Goal: Task Accomplishment & Management: Manage account settings

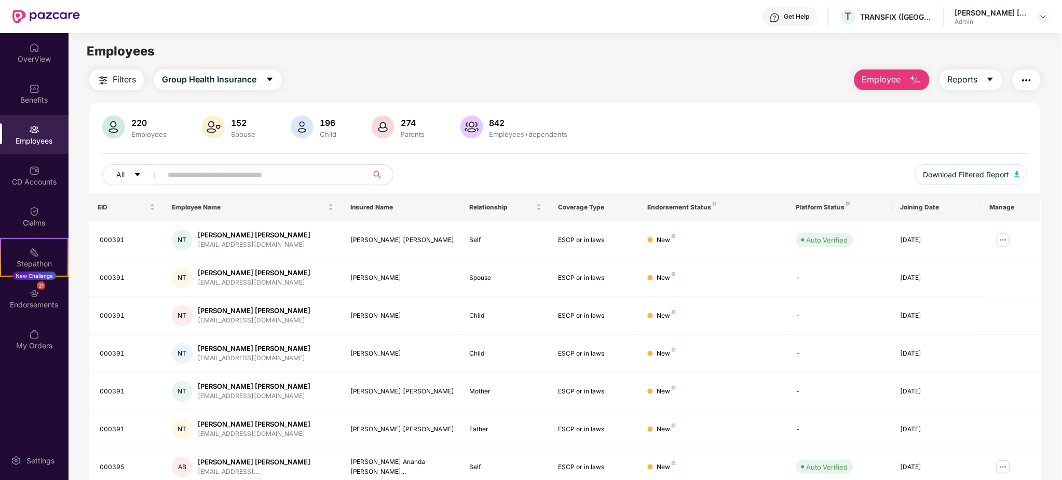
click at [631, 56] on div "Employees" at bounding box center [564, 52] width 993 height 20
click at [168, 174] on input "text" at bounding box center [261, 175] width 186 height 16
type input "*"
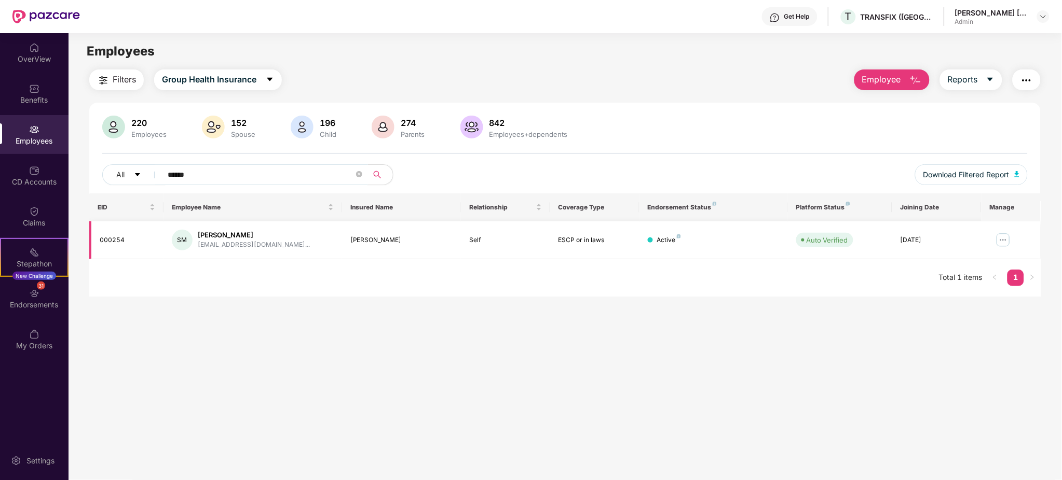
type input "******"
click at [1001, 241] on img at bounding box center [1003, 240] width 17 height 17
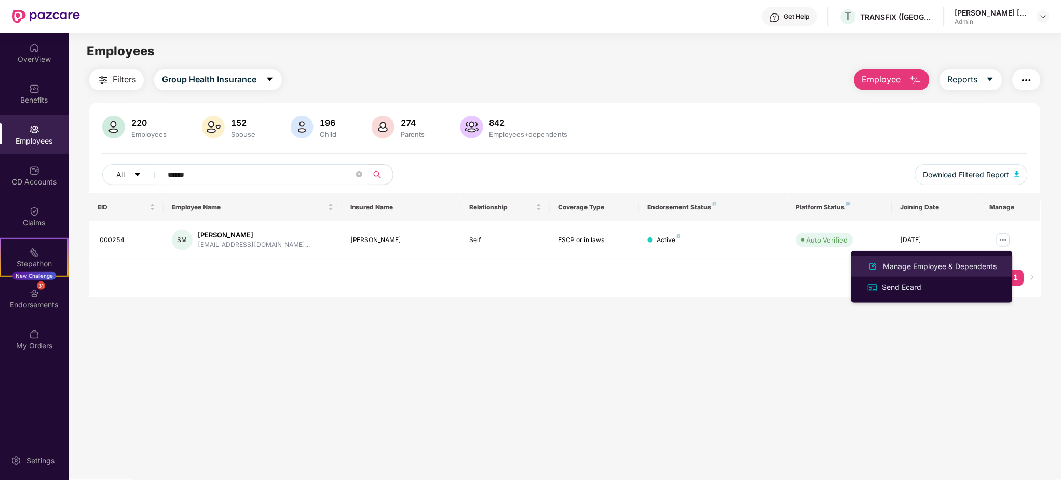
click at [968, 264] on div "Manage Employee & Dependents" at bounding box center [940, 266] width 118 height 11
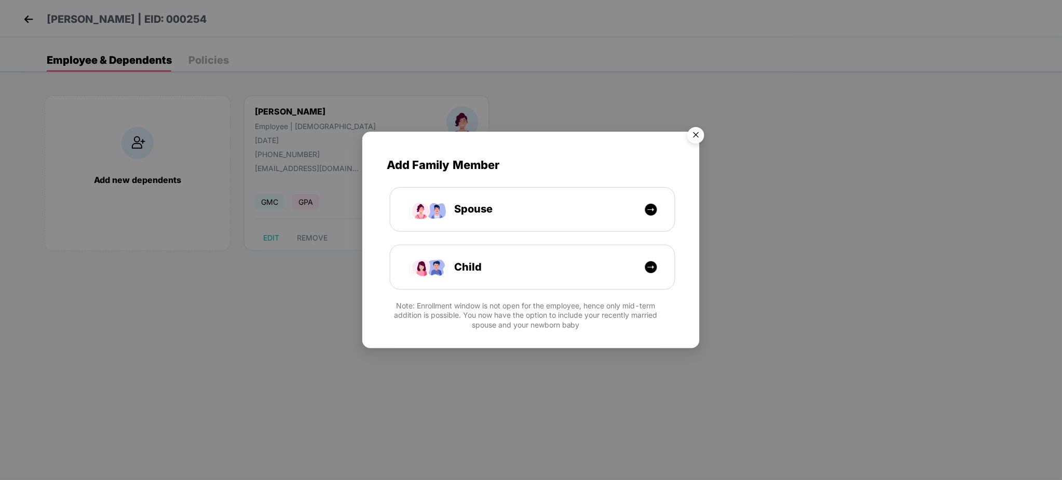
click at [699, 137] on img "Close" at bounding box center [695, 136] width 29 height 29
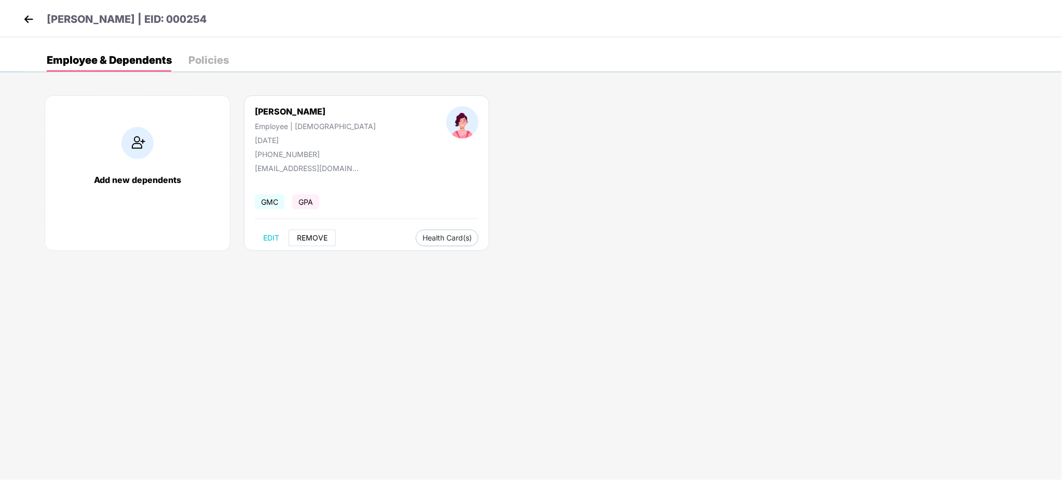
click at [305, 238] on span "REMOVE" at bounding box center [312, 238] width 31 height 8
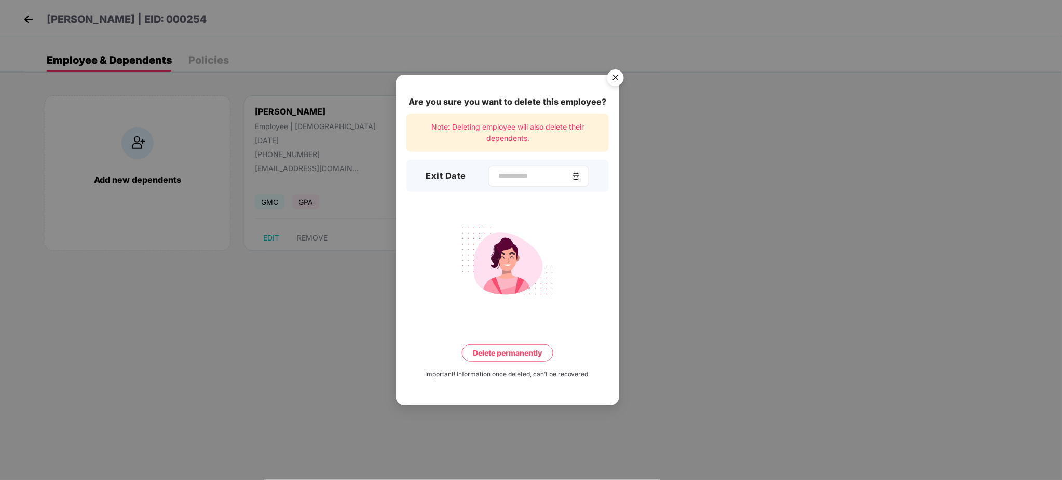
click at [500, 166] on div at bounding box center [538, 176] width 101 height 21
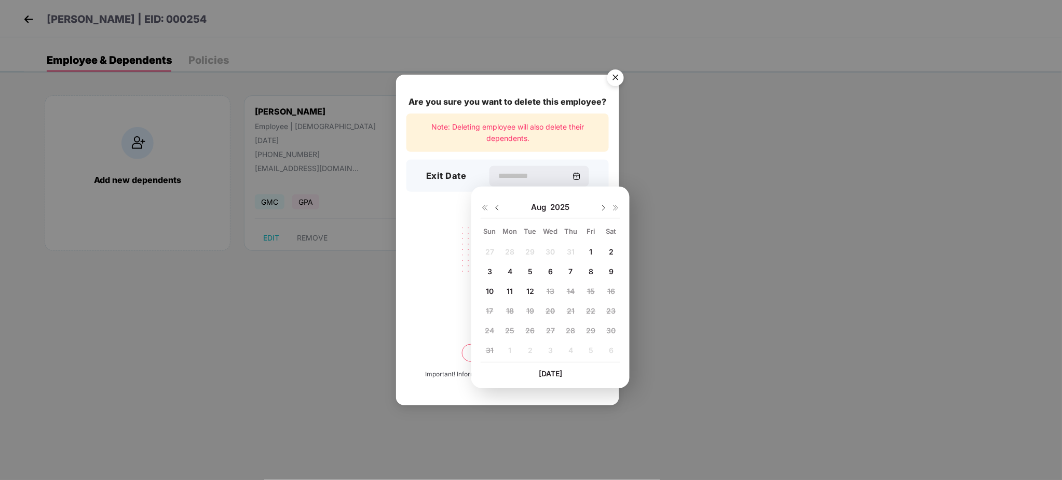
click at [495, 211] on img at bounding box center [497, 208] width 8 height 8
click at [508, 287] on span "14" at bounding box center [510, 291] width 8 height 9
type input "**********"
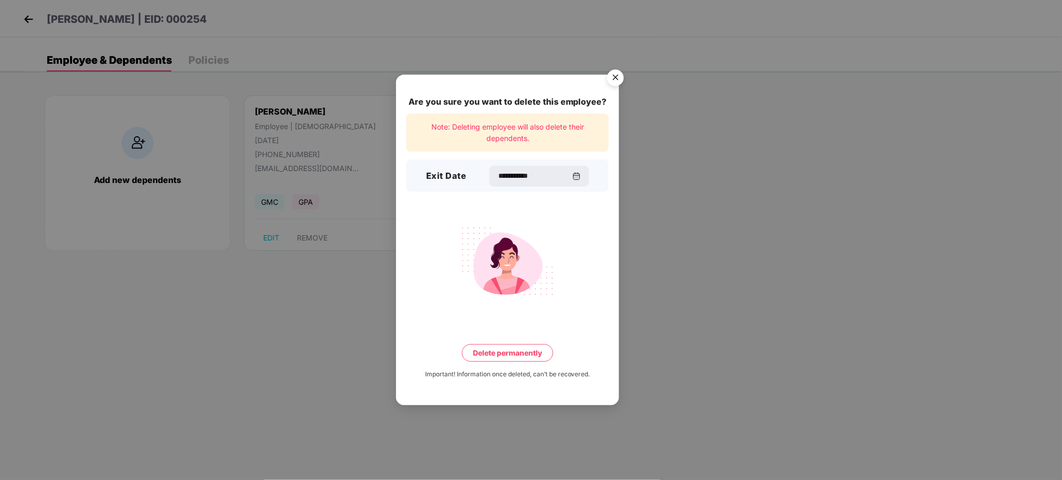
click at [514, 355] on button "Delete permanently" at bounding box center [507, 354] width 91 height 18
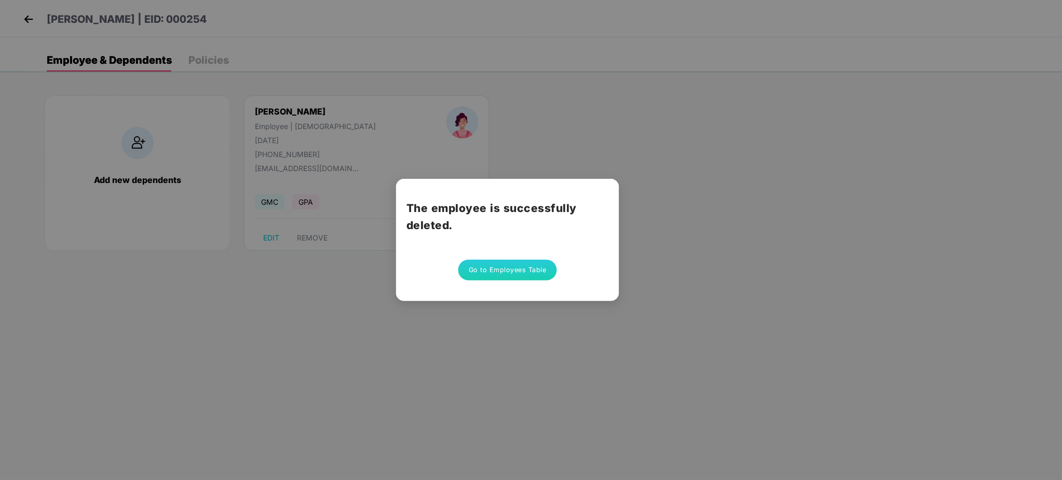
click at [501, 273] on button "Go to Employees Table" at bounding box center [507, 270] width 99 height 21
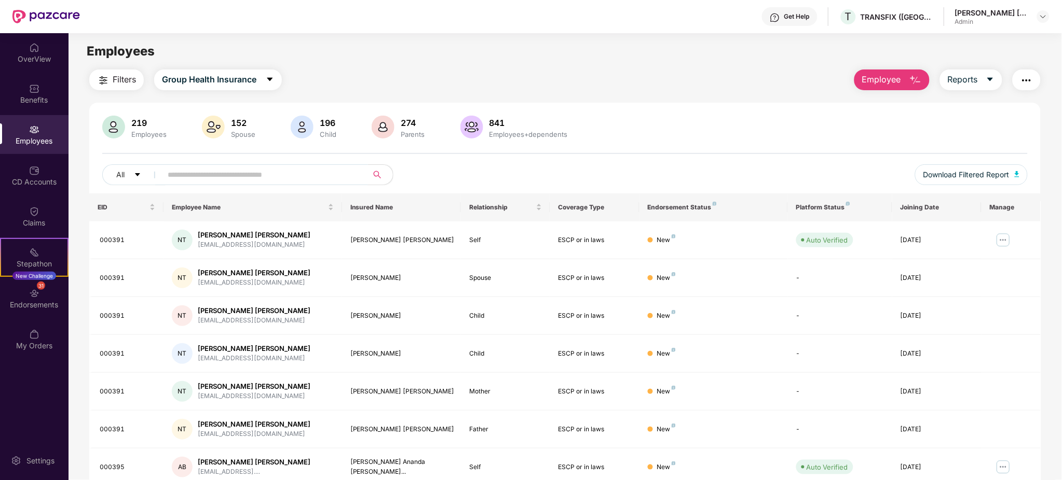
click at [177, 169] on input "text" at bounding box center [261, 175] width 186 height 16
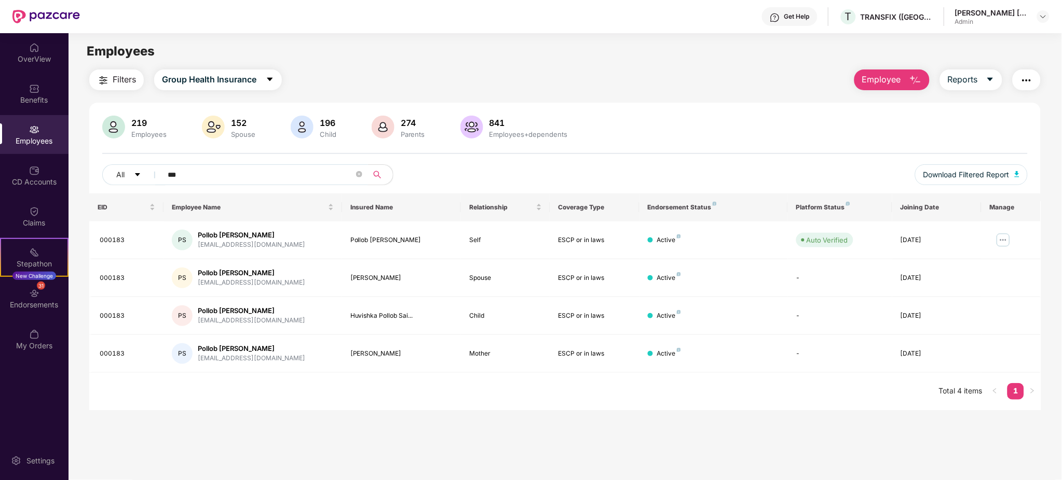
drag, startPoint x: 233, startPoint y: 170, endPoint x: 39, endPoint y: 149, distance: 195.7
click at [39, 149] on div "OverView Benefits Employees CD Accounts Claims Stepathon New Challenge 31 Endor…" at bounding box center [531, 256] width 1062 height 447
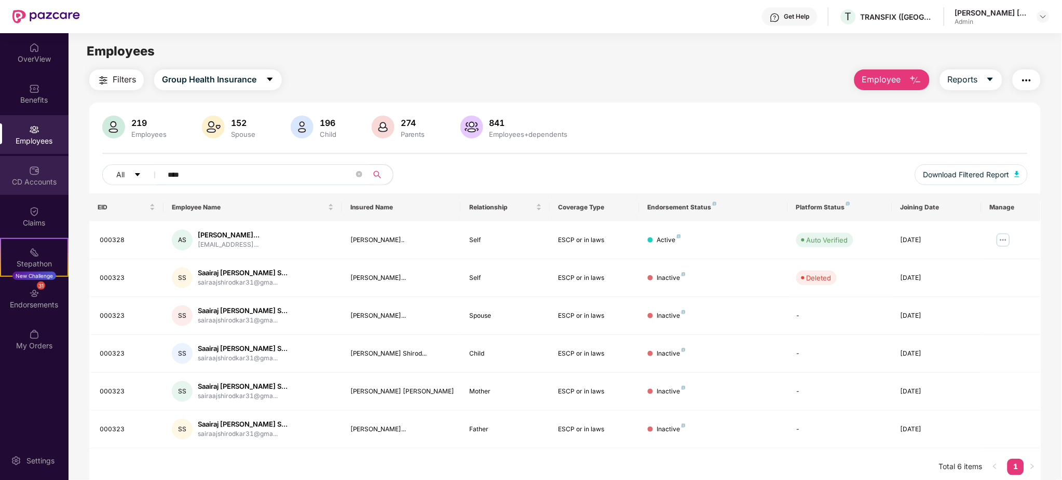
drag, startPoint x: 38, startPoint y: 158, endPoint x: 0, endPoint y: 158, distance: 37.9
click at [0, 158] on div "OverView Benefits Employees CD Accounts Claims Stepathon New Challenge 31 Endor…" at bounding box center [531, 256] width 1062 height 447
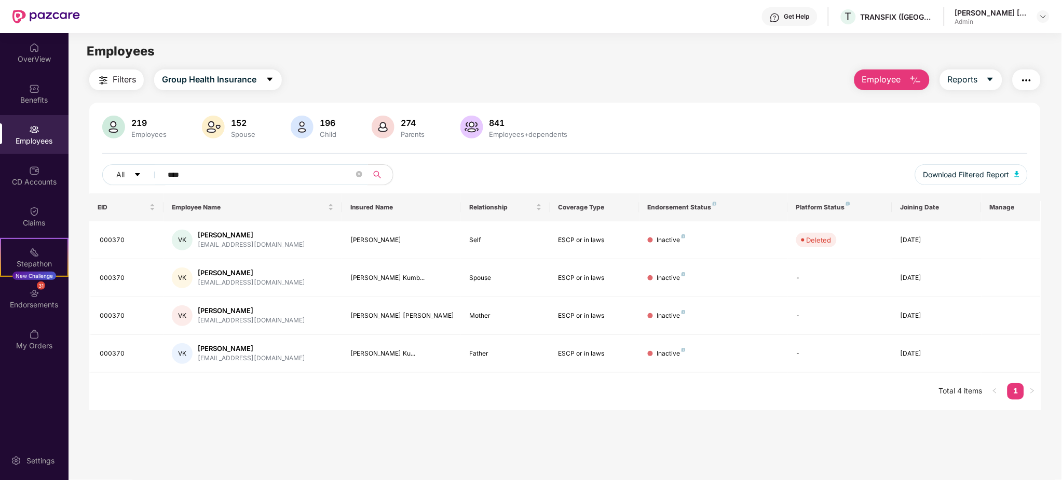
drag, startPoint x: 287, startPoint y: 181, endPoint x: 153, endPoint y: 162, distance: 136.2
click at [153, 162] on div "219 Employees 152 Spouse 196 Child 274 Parents 841 Employees+dependents All ***…" at bounding box center [564, 155] width 951 height 78
type input "*******"
click at [1004, 237] on img at bounding box center [1003, 240] width 17 height 17
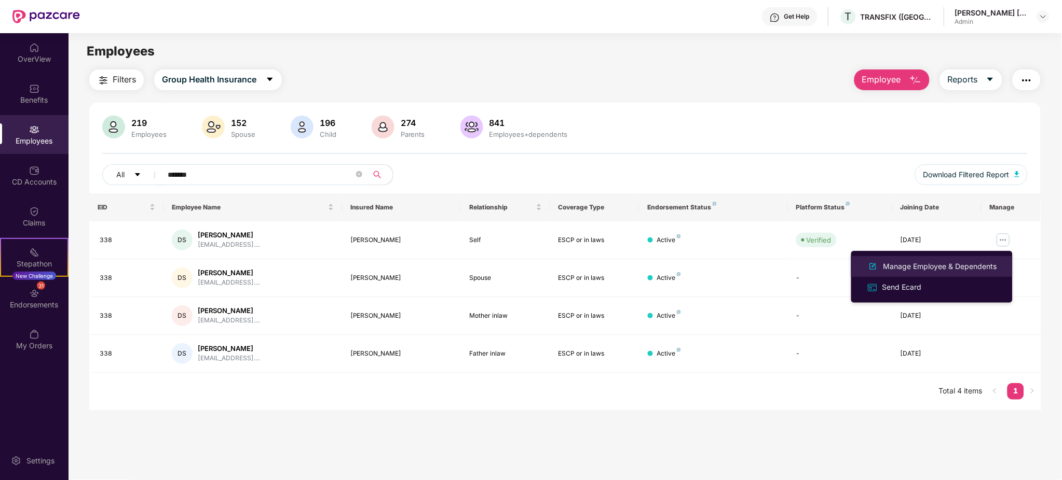
click at [885, 270] on div "Manage Employee & Dependents" at bounding box center [940, 266] width 118 height 11
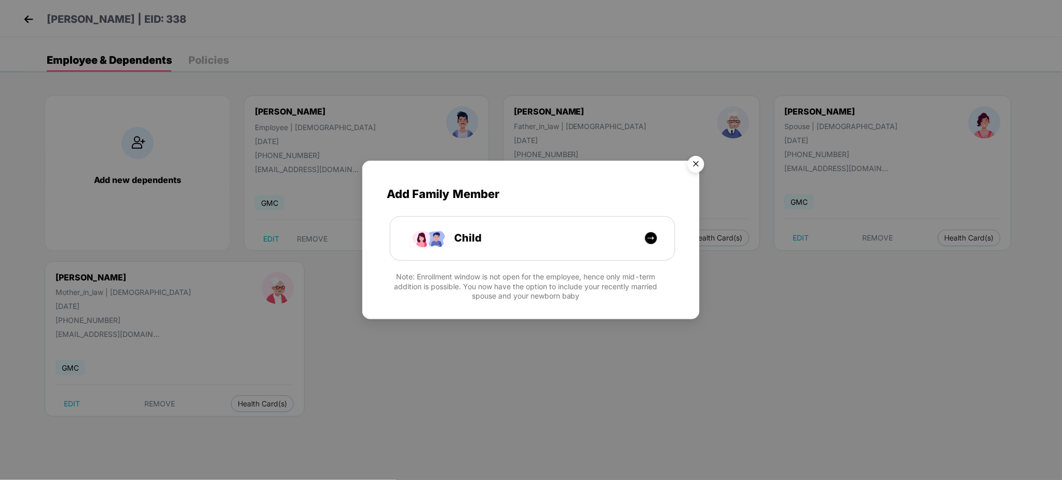
click at [692, 163] on img "Close" at bounding box center [695, 166] width 29 height 29
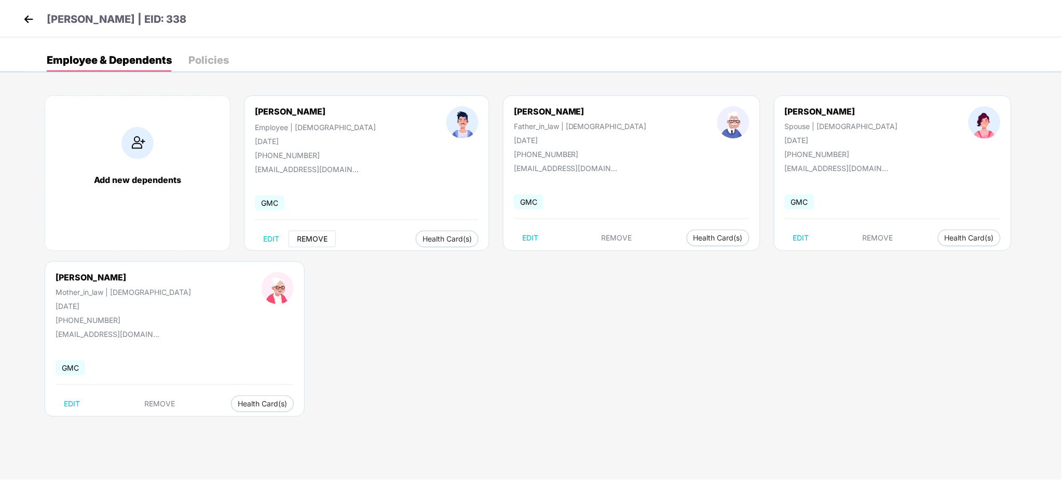
click at [310, 243] on span "REMOVE" at bounding box center [312, 239] width 31 height 8
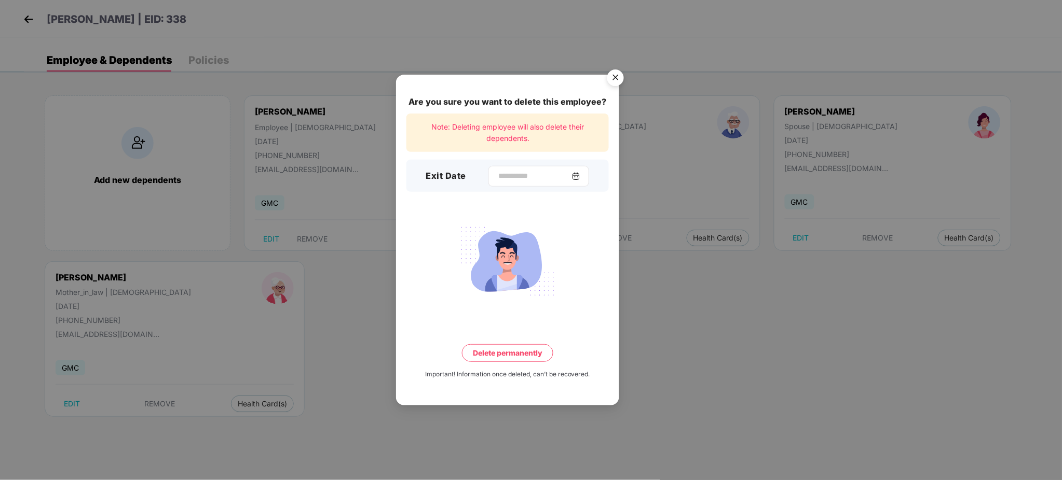
click at [580, 180] on img at bounding box center [576, 176] width 8 height 8
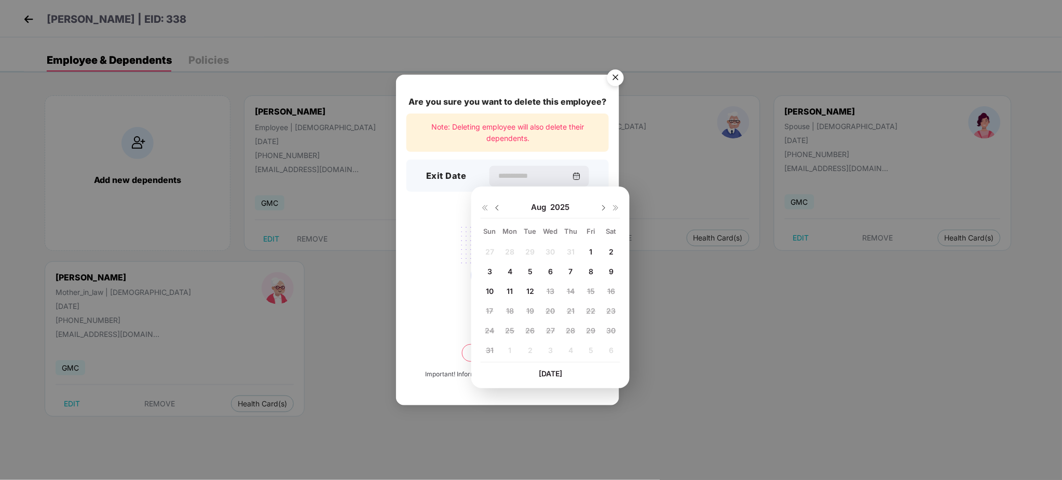
click at [497, 208] on img at bounding box center [497, 208] width 8 height 8
click at [533, 291] on span "15" at bounding box center [530, 291] width 8 height 9
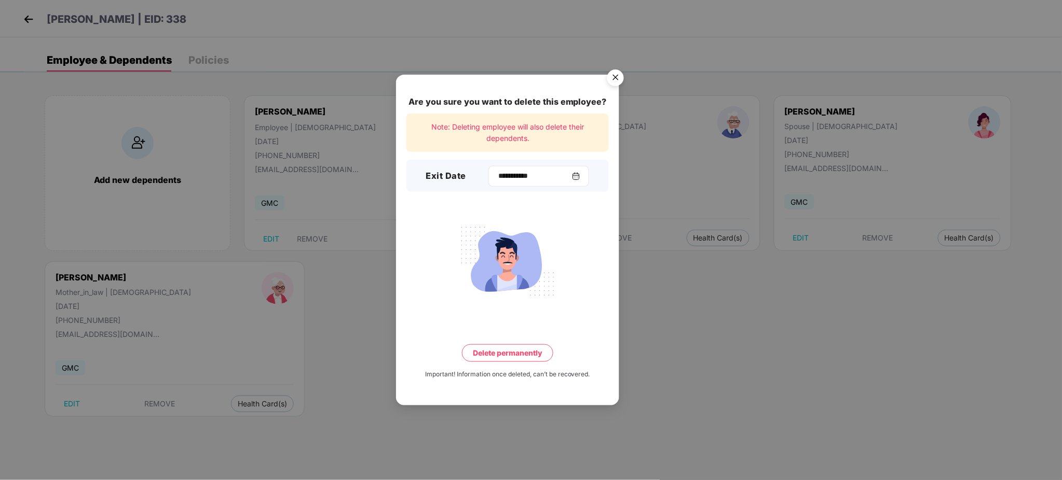
click at [580, 174] on img at bounding box center [576, 176] width 8 height 8
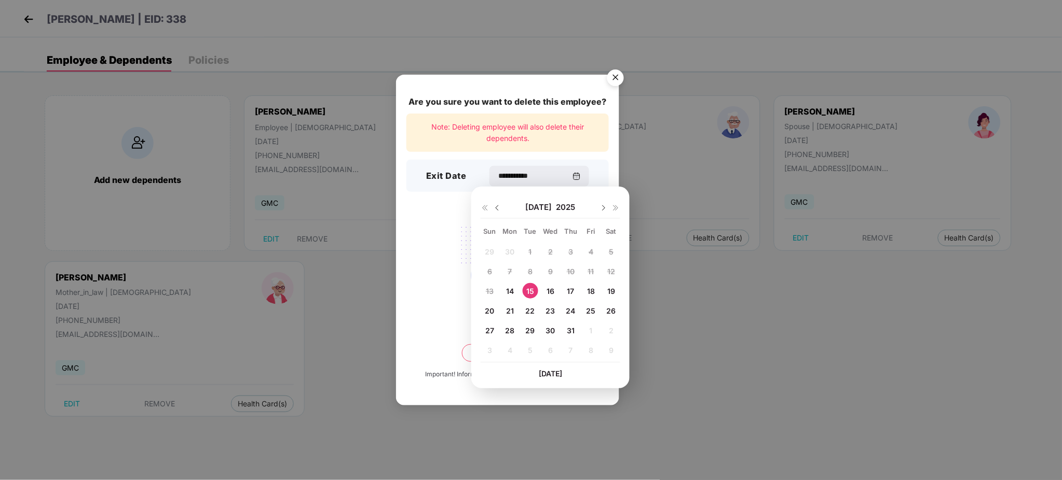
click at [570, 333] on span "31" at bounding box center [571, 330] width 8 height 9
type input "**********"
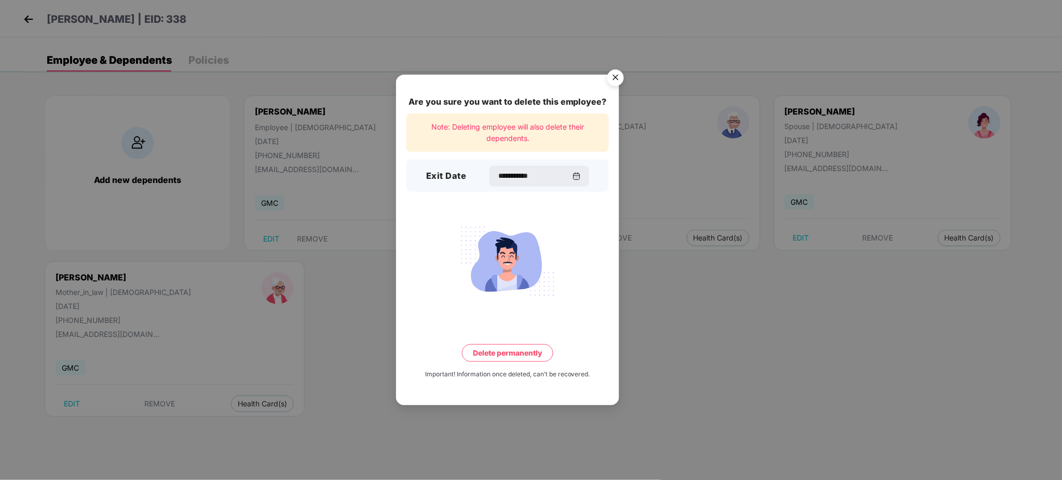
click at [511, 360] on button "Delete permanently" at bounding box center [507, 354] width 91 height 18
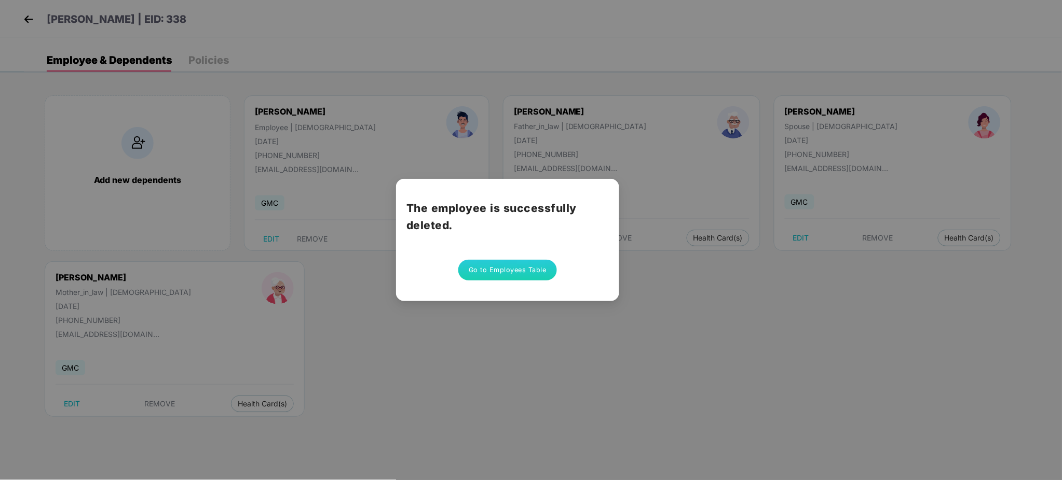
click at [487, 270] on button "Go to Employees Table" at bounding box center [507, 270] width 99 height 21
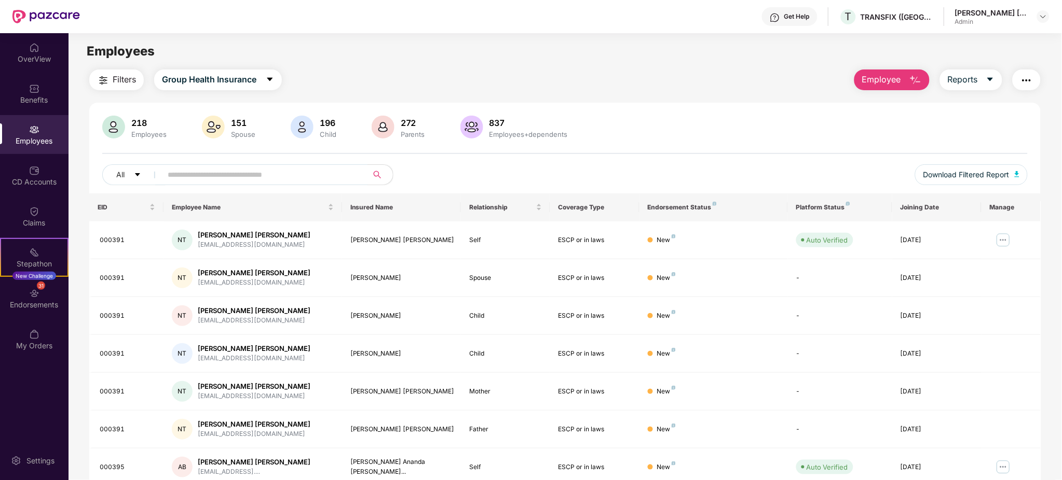
click at [528, 59] on div "Employees" at bounding box center [564, 52] width 993 height 20
click at [296, 175] on input "text" at bounding box center [261, 175] width 186 height 16
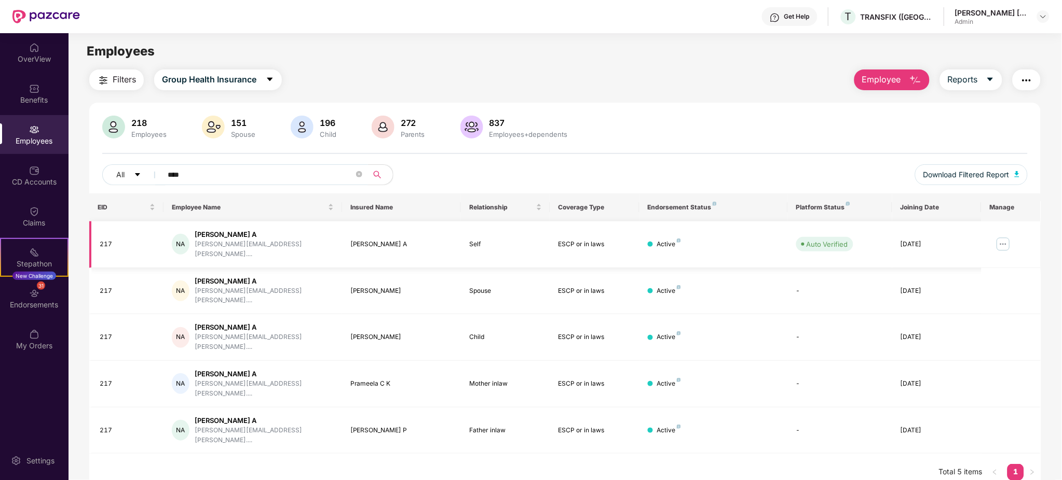
type input "****"
click at [1002, 241] on img at bounding box center [1003, 244] width 17 height 17
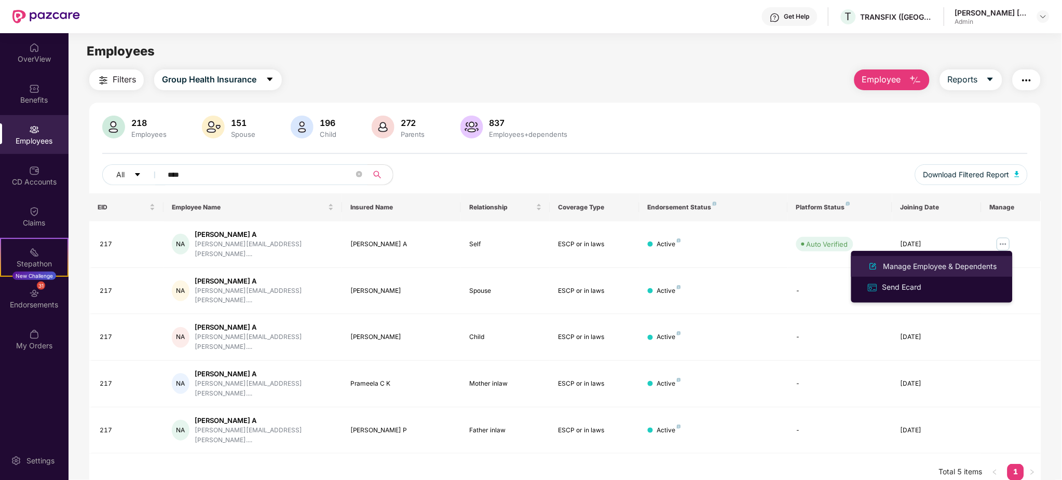
click at [897, 266] on div "Manage Employee & Dependents" at bounding box center [940, 266] width 118 height 11
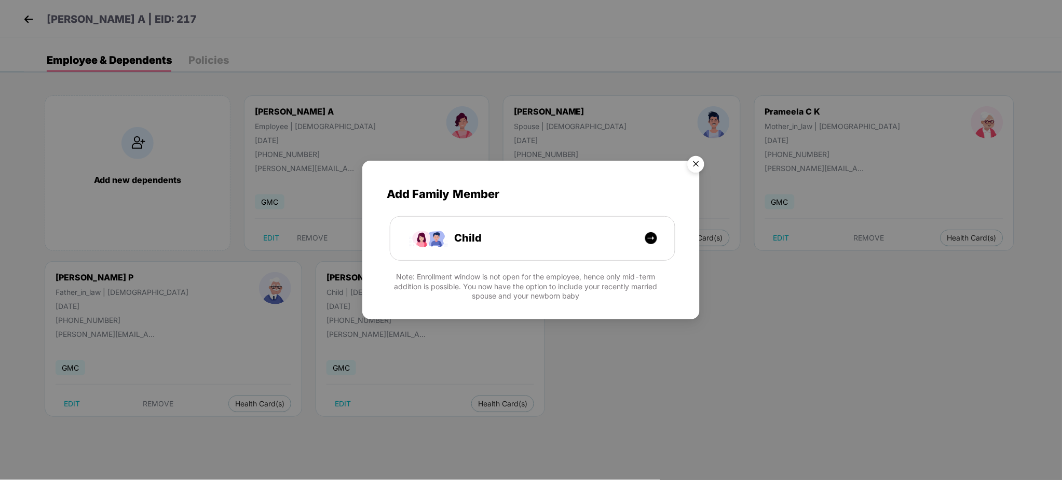
click at [695, 164] on img "Close" at bounding box center [695, 166] width 29 height 29
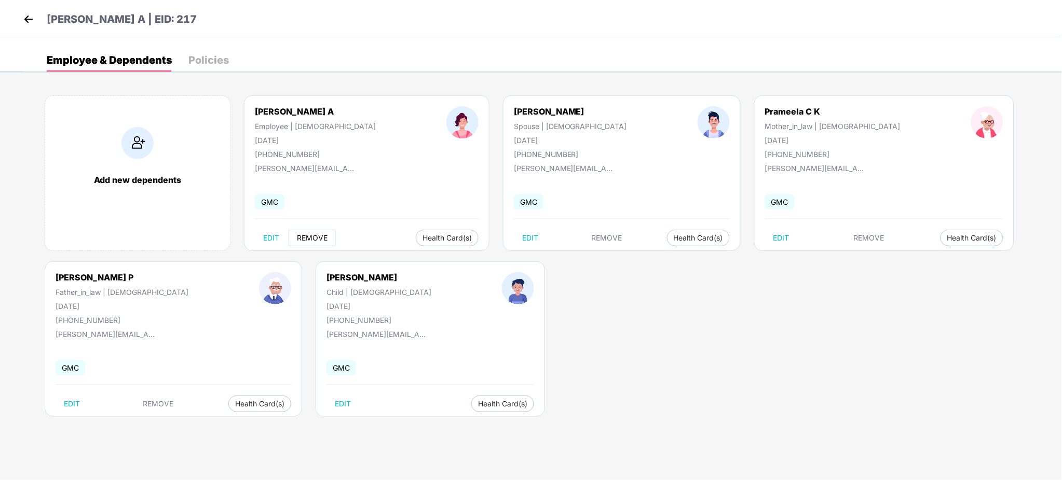
click at [307, 237] on span "REMOVE" at bounding box center [312, 238] width 31 height 8
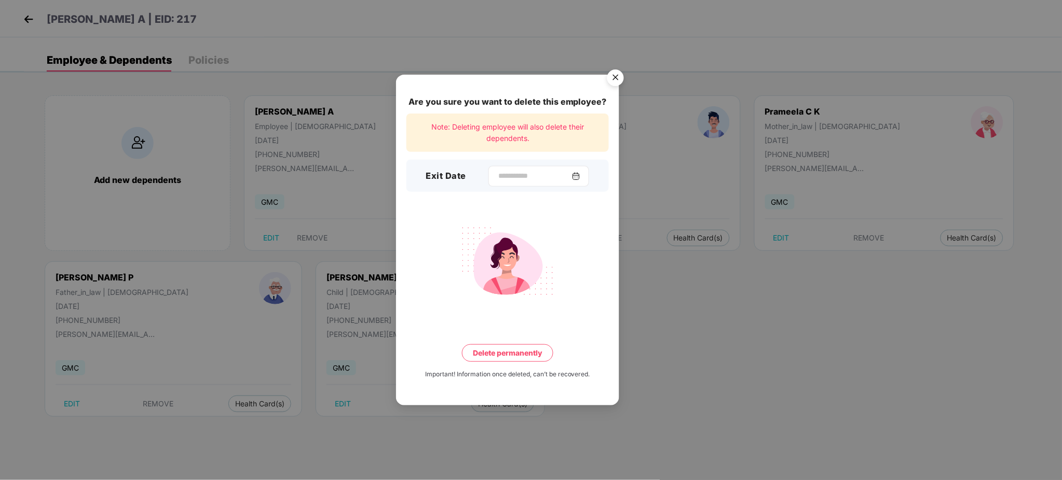
click at [583, 182] on div at bounding box center [538, 176] width 101 height 21
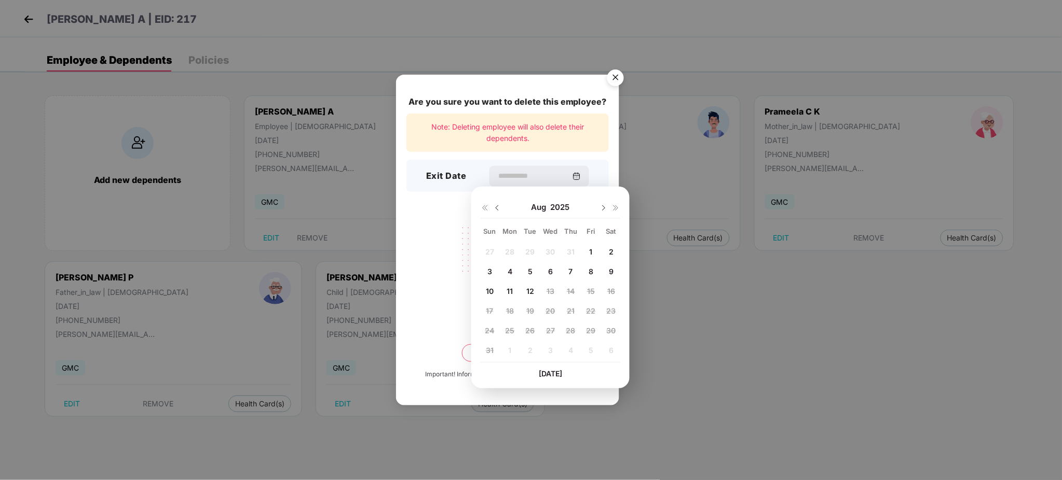
click at [494, 206] on img at bounding box center [497, 208] width 8 height 8
click at [510, 297] on div "14" at bounding box center [510, 291] width 16 height 16
type input "**********"
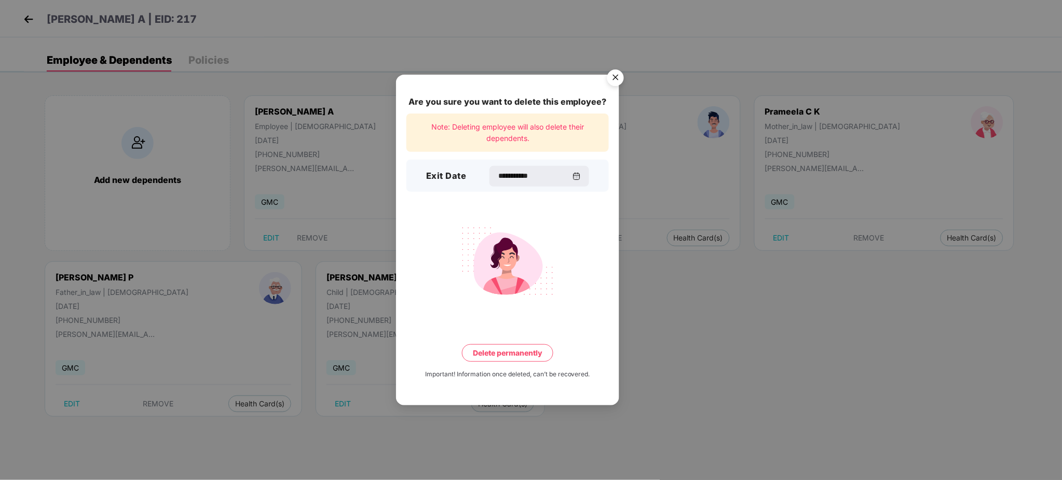
click at [522, 345] on button "Delete permanently" at bounding box center [507, 354] width 91 height 18
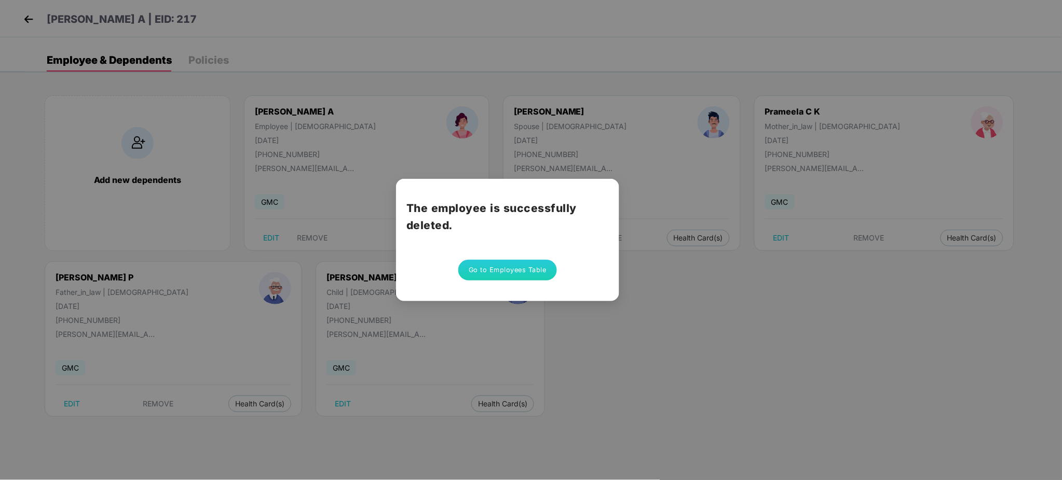
click at [514, 270] on button "Go to Employees Table" at bounding box center [507, 270] width 99 height 21
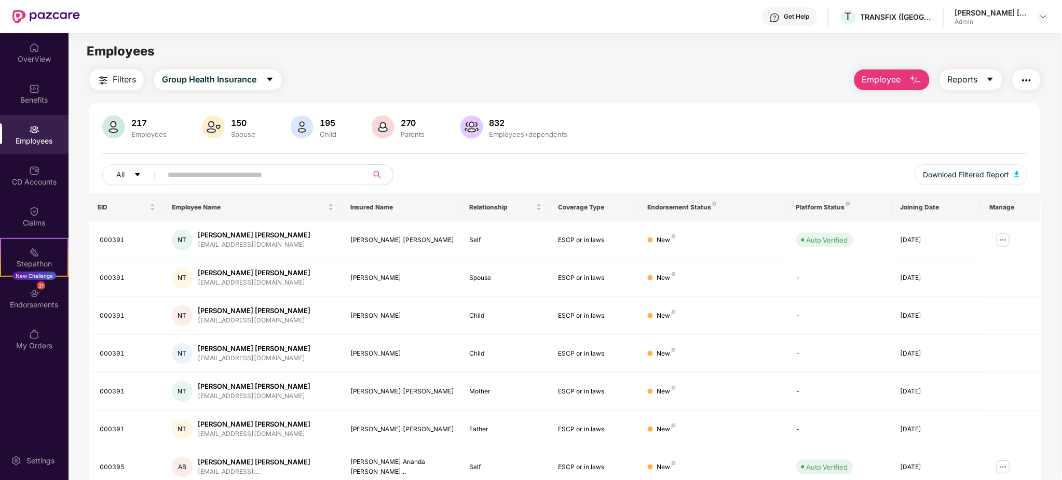
click at [244, 180] on input "text" at bounding box center [261, 175] width 186 height 16
click at [974, 75] on span "Reports" at bounding box center [962, 79] width 30 height 13
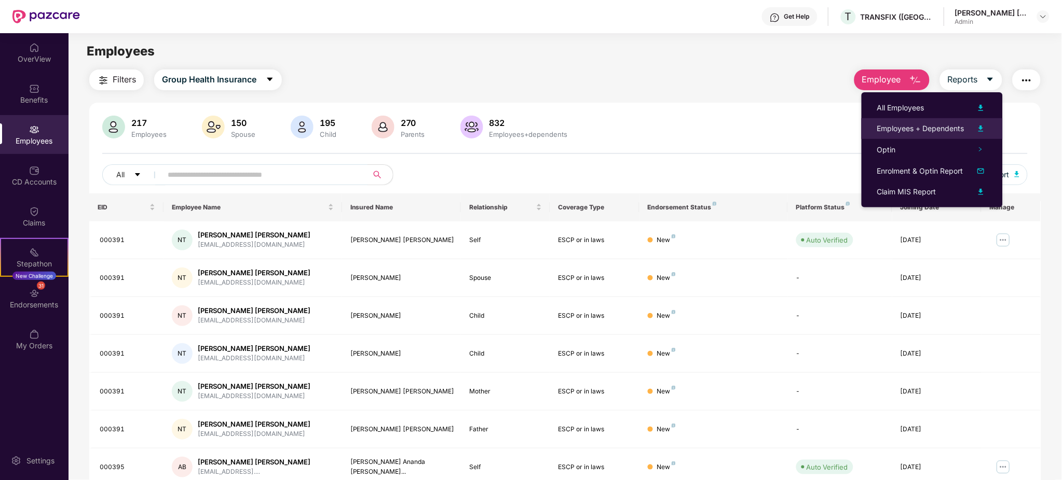
click at [937, 123] on div "Employees + Dependents" at bounding box center [920, 128] width 87 height 11
